Goal: Information Seeking & Learning: Learn about a topic

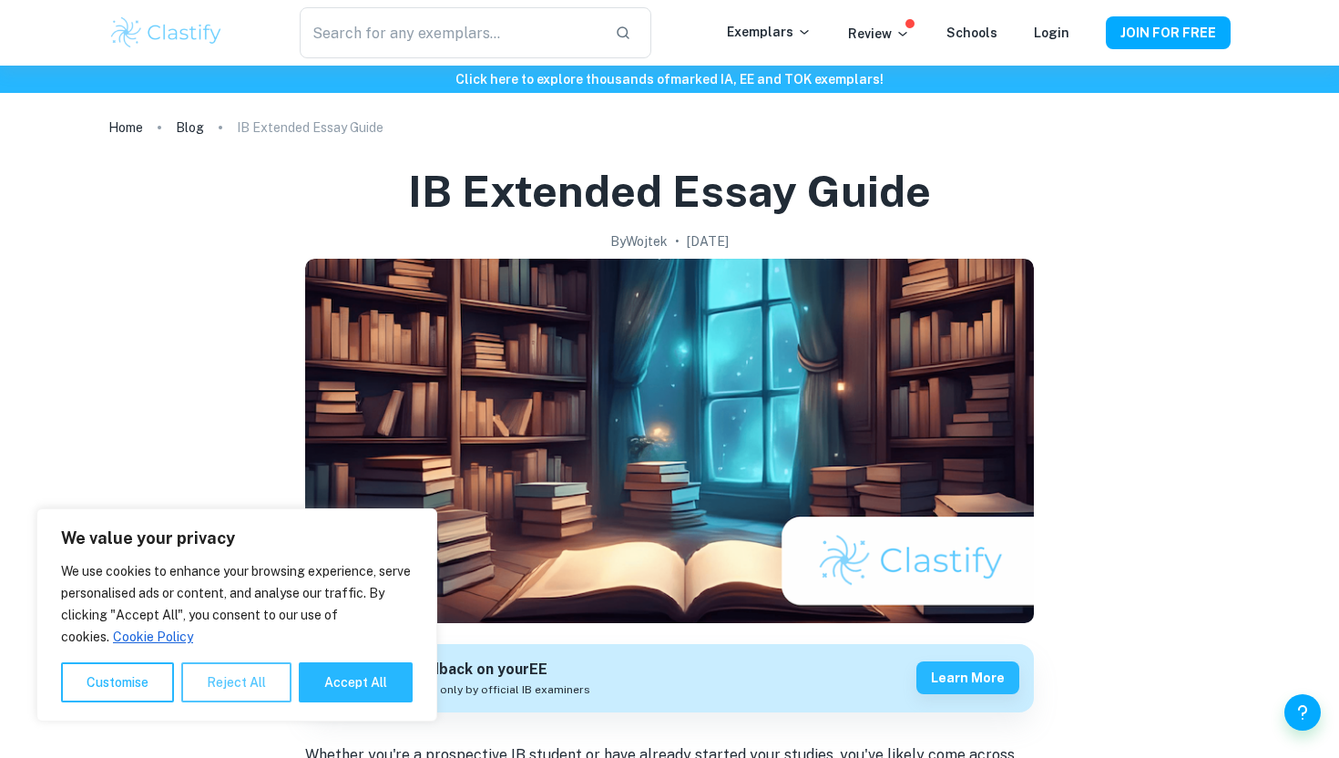
click at [228, 671] on button "Reject All" at bounding box center [236, 682] width 110 height 40
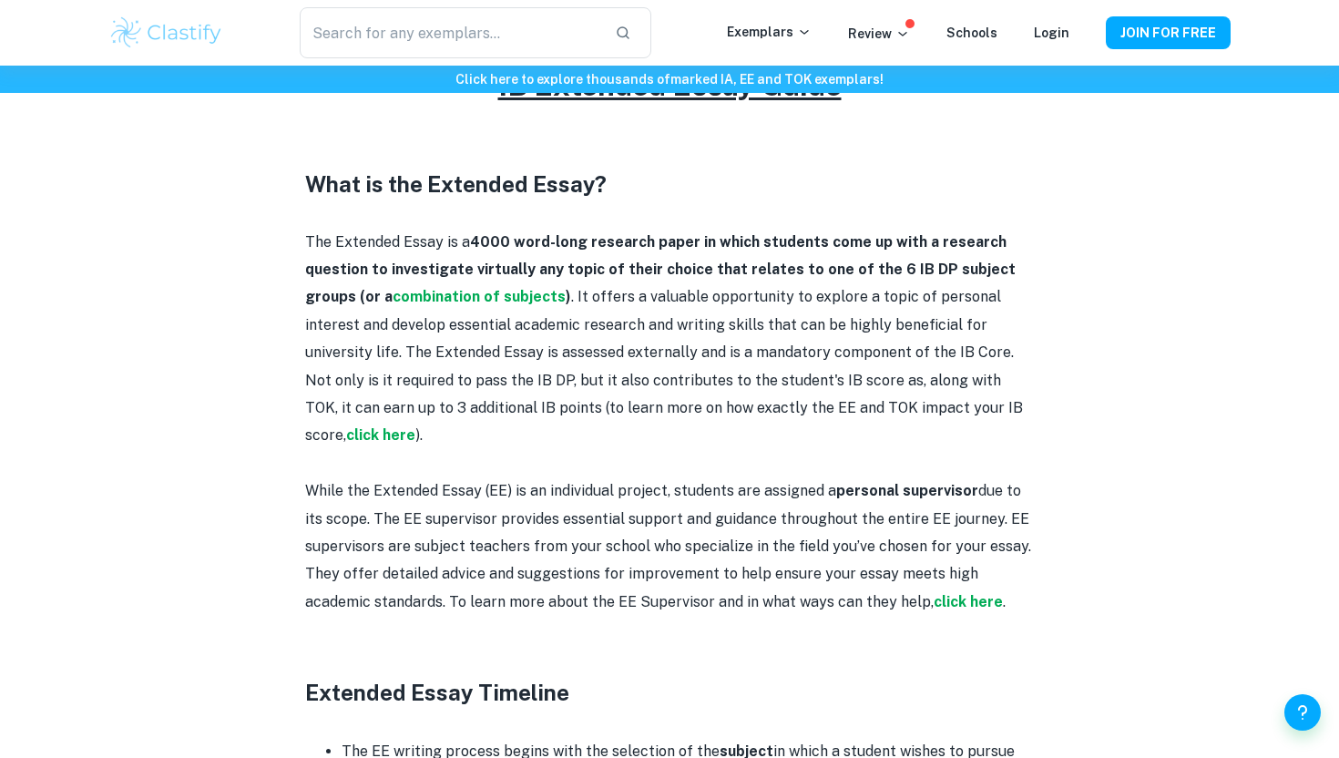
scroll to position [647, 0]
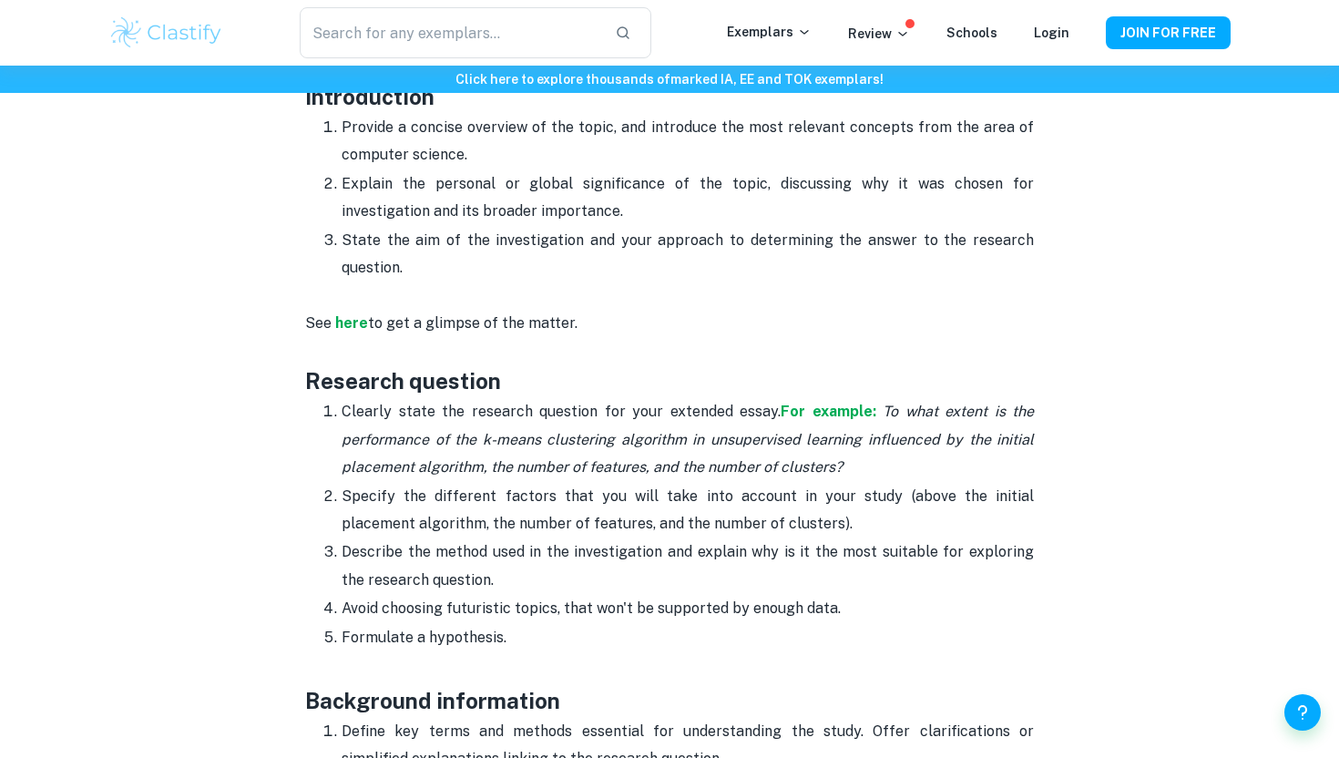
scroll to position [1226, 0]
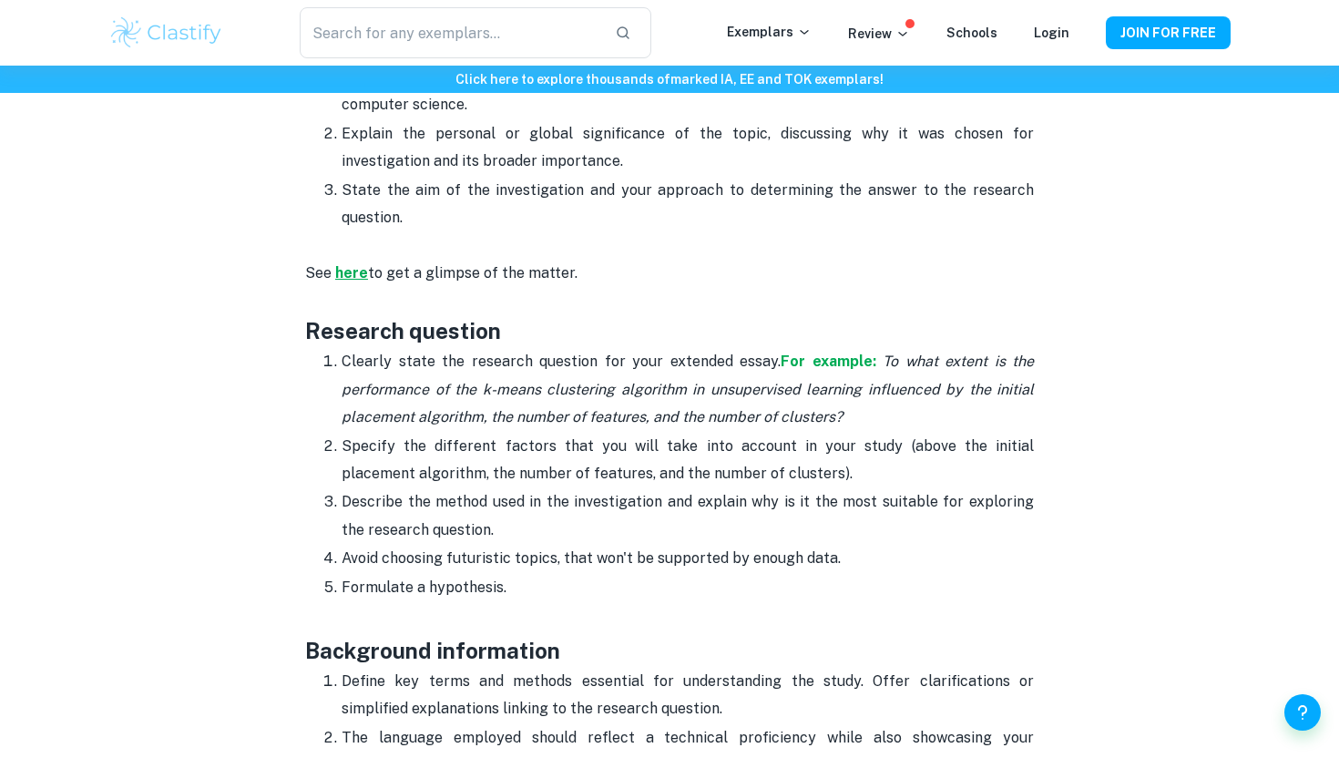
click at [355, 264] on strong "here" at bounding box center [351, 272] width 33 height 17
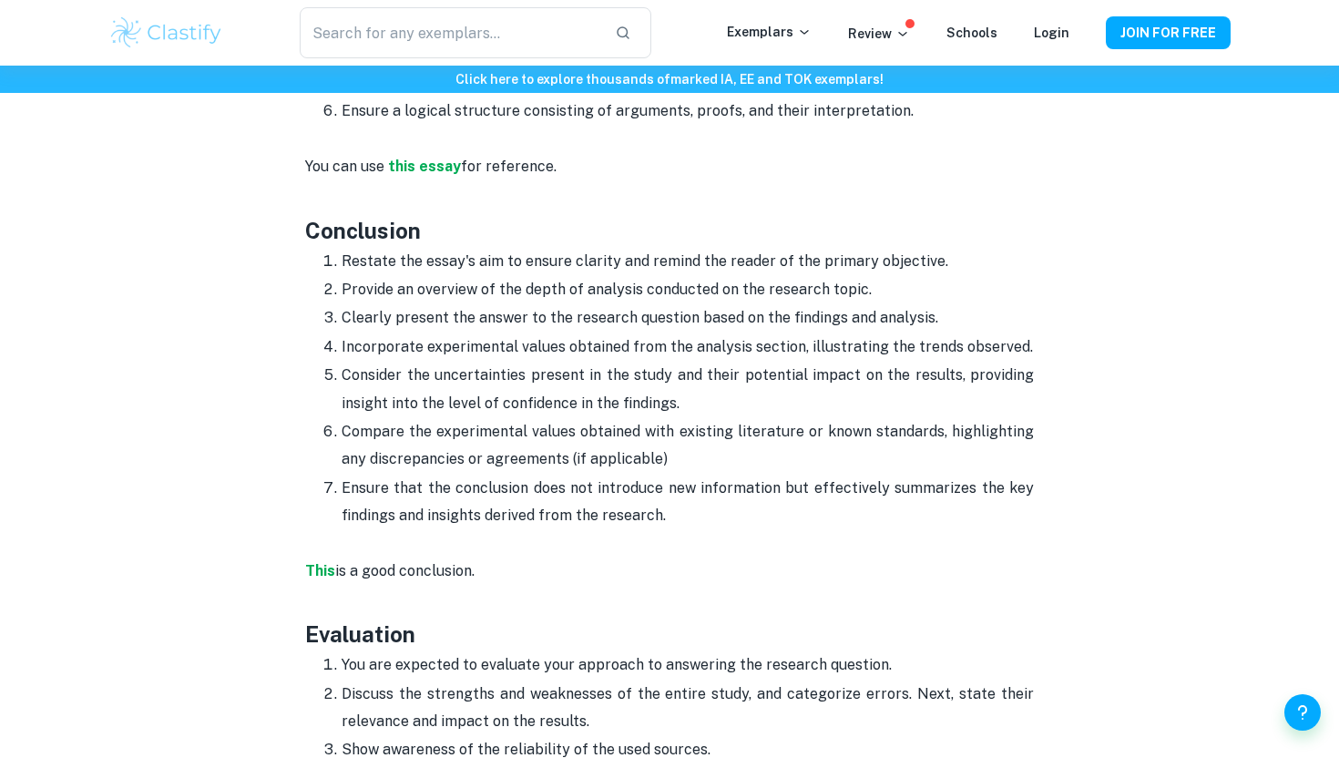
scroll to position [3273, 0]
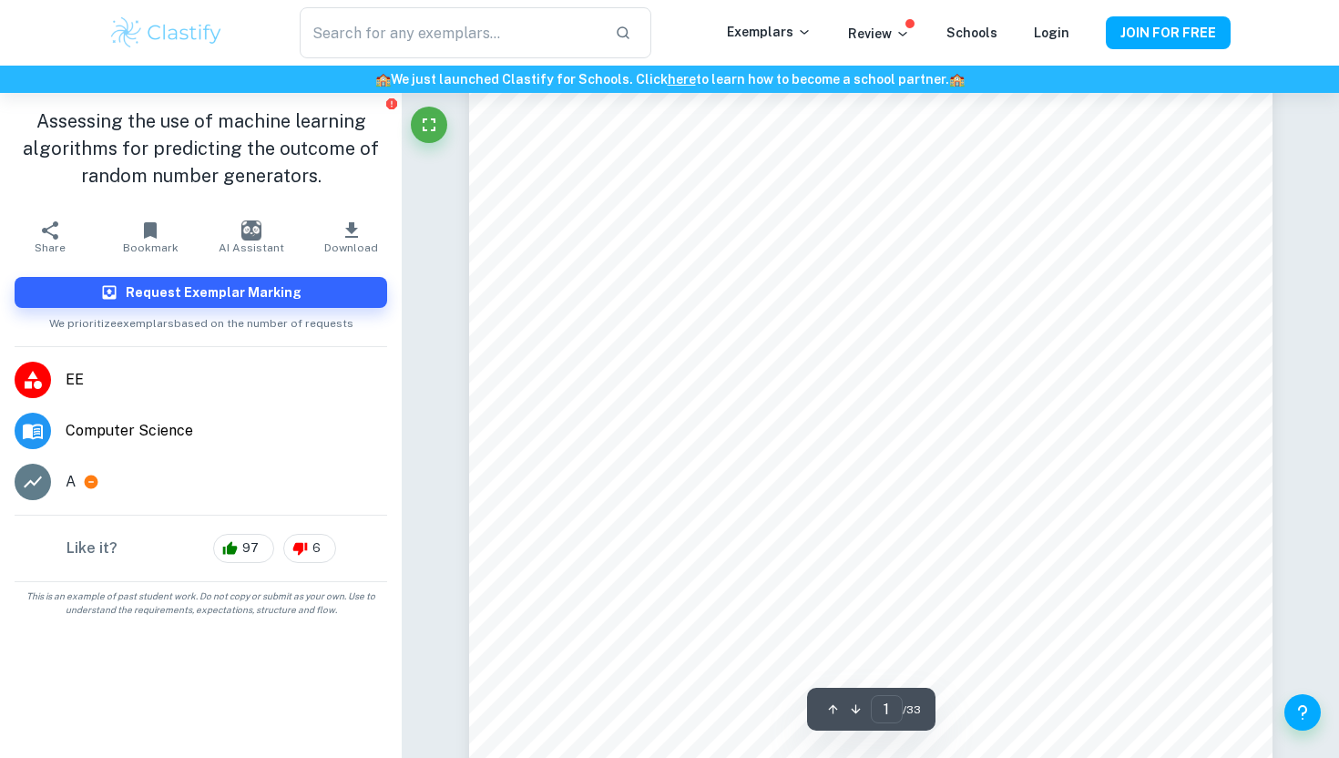
scroll to position [138, 0]
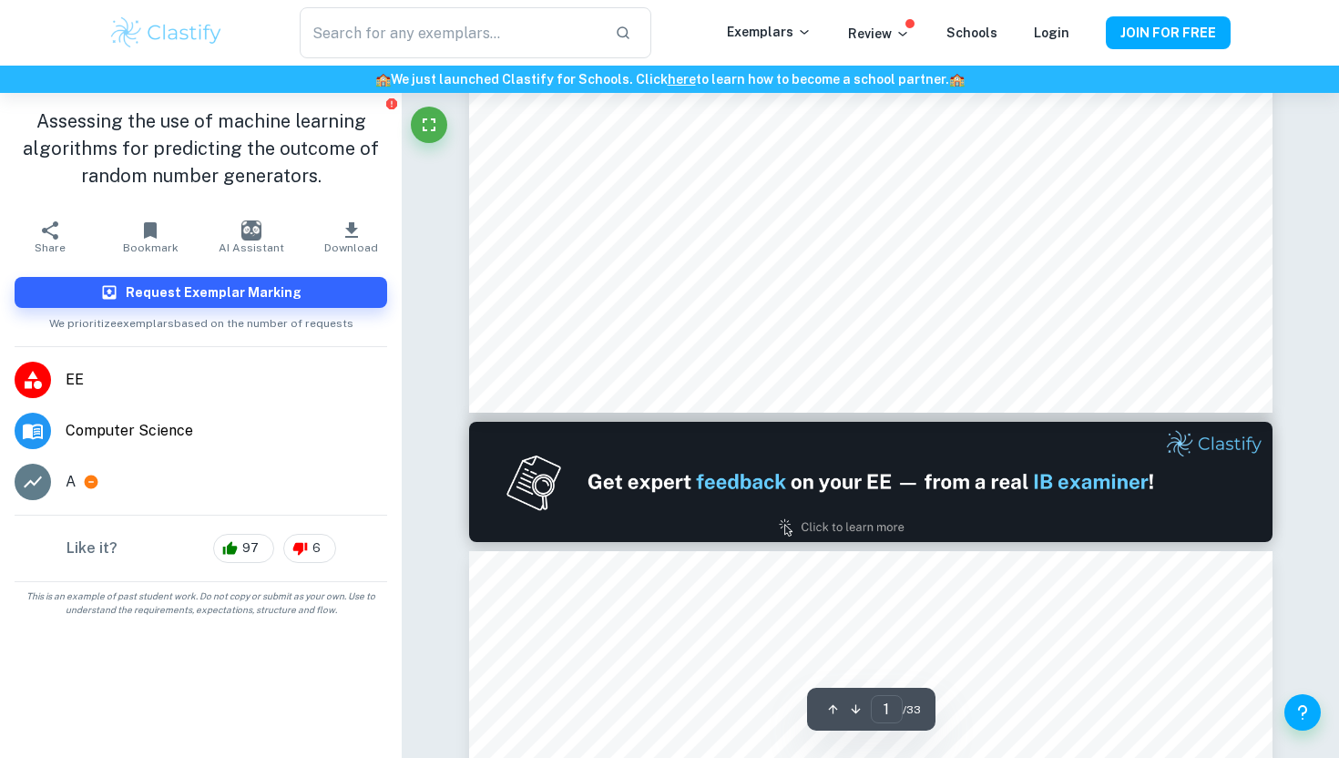
type input "2"
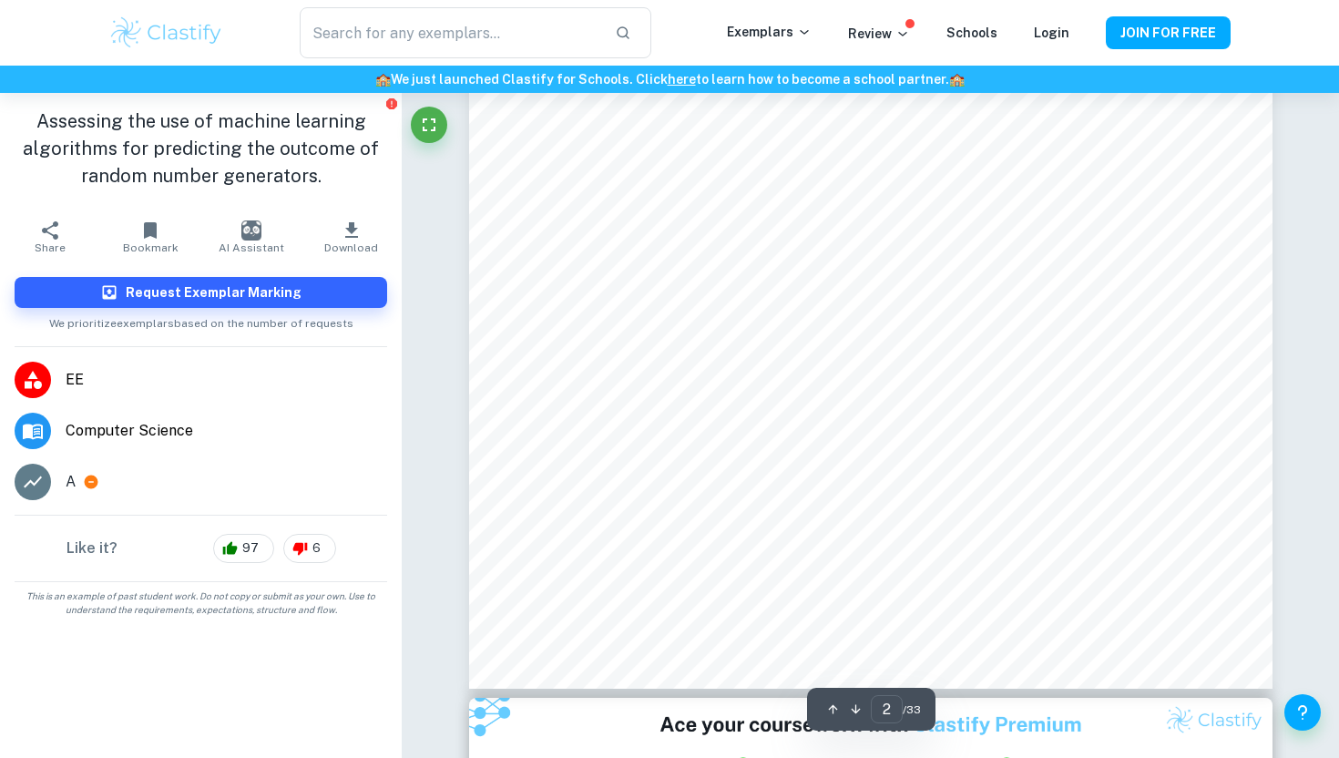
scroll to position [1838, 0]
